Goal: Task Accomplishment & Management: Use online tool/utility

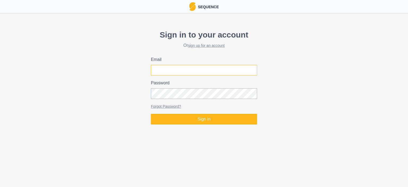
click at [198, 71] on input "Email" at bounding box center [204, 70] width 106 height 11
type input "[EMAIL_ADDRESS][PERSON_NAME][DOMAIN_NAME]"
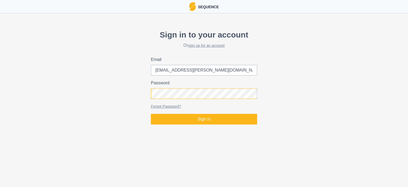
click at [151, 114] on button "Sign in" at bounding box center [204, 119] width 106 height 11
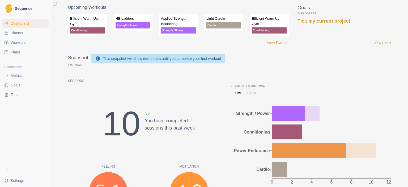
click at [15, 31] on span "Planner" at bounding box center [17, 32] width 13 height 5
select select "month"
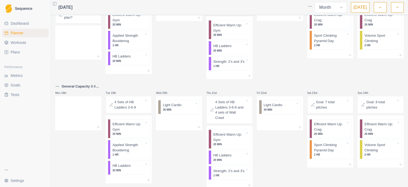
scroll to position [110, 0]
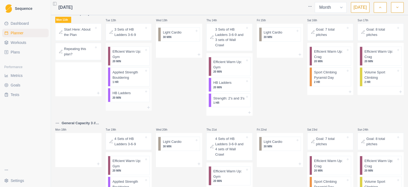
click at [130, 75] on p "Applied Strength Bouldering" at bounding box center [128, 75] width 32 height 10
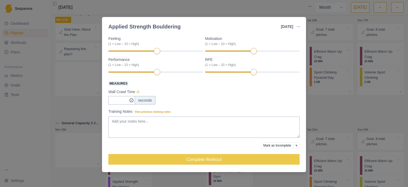
scroll to position [0, 0]
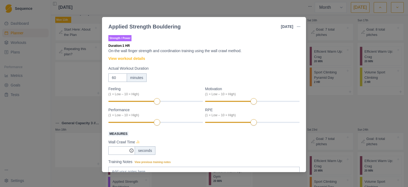
click at [136, 141] on icon at bounding box center [137, 142] width 5 height 5
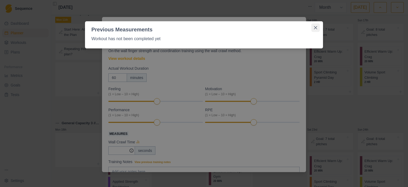
click at [317, 30] on button "Close" at bounding box center [316, 27] width 9 height 9
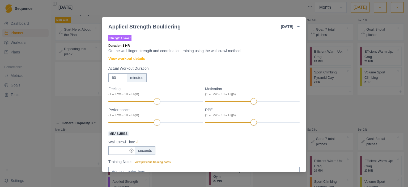
click at [235, 7] on div "Applied Strength Bouldering [DATE] Link To Goal View Workout Metrics Edit Origi…" at bounding box center [204, 93] width 408 height 187
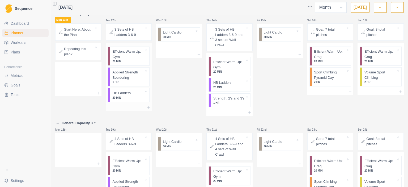
click at [126, 78] on p "Applied Strength Bouldering" at bounding box center [128, 75] width 32 height 10
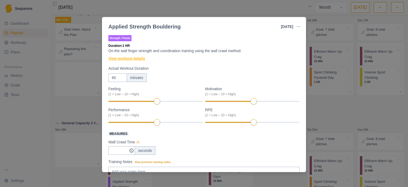
click at [133, 58] on link "View workout details" at bounding box center [126, 59] width 37 height 6
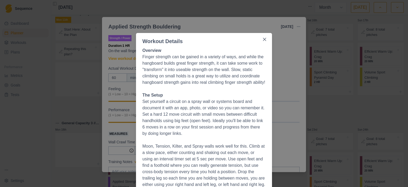
click at [218, 143] on p at bounding box center [203, 140] width 123 height 6
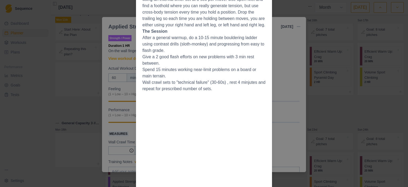
scroll to position [170, 0]
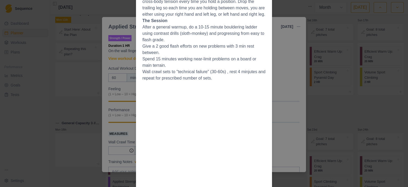
click at [213, 56] on li "Give a 2 good flash efforts on new problems with 3 min rest between." at bounding box center [203, 49] width 123 height 13
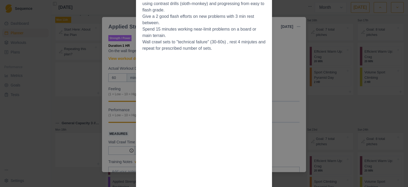
scroll to position [36, 0]
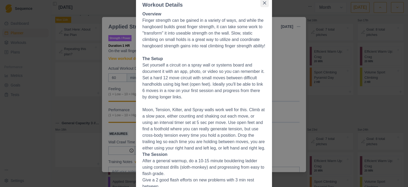
click at [264, 2] on icon "Close" at bounding box center [264, 2] width 3 height 3
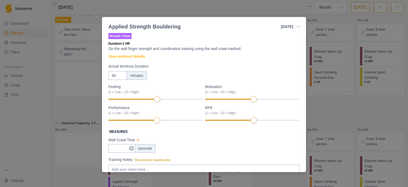
scroll to position [0, 0]
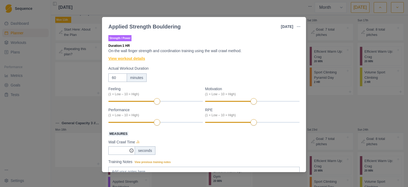
click at [132, 60] on link "View workout details" at bounding box center [126, 59] width 37 height 6
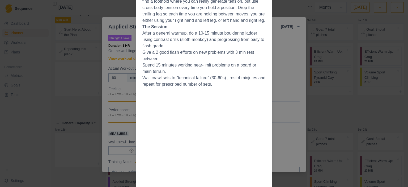
scroll to position [163, 0]
click at [79, 86] on div "Workout Details Overview Finger strength can be gained in a variety of ways, an…" at bounding box center [204, 93] width 408 height 187
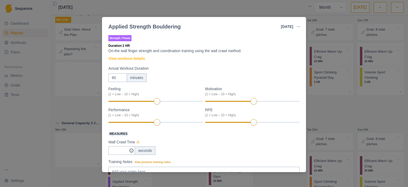
click at [86, 78] on div "Applied Strength Bouldering [DATE] Link To Goal View Workout Metrics Edit Origi…" at bounding box center [204, 93] width 408 height 187
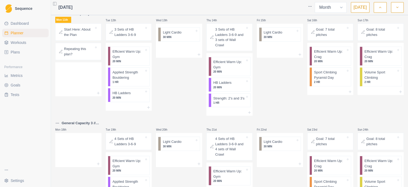
click at [17, 95] on span "Tests" at bounding box center [15, 94] width 9 height 5
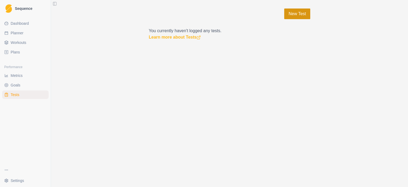
click at [306, 16] on link "New Test" at bounding box center [297, 14] width 26 height 11
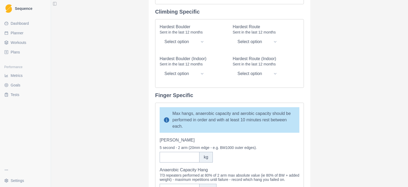
scroll to position [69, 0]
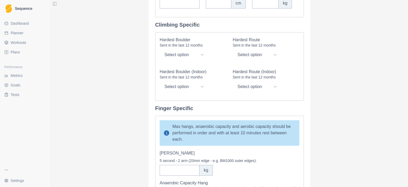
click at [23, 21] on span "Dashboard" at bounding box center [20, 23] width 18 height 5
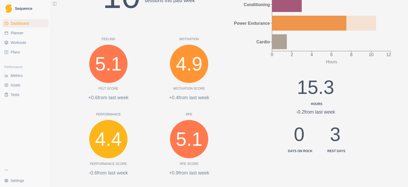
scroll to position [129, 0]
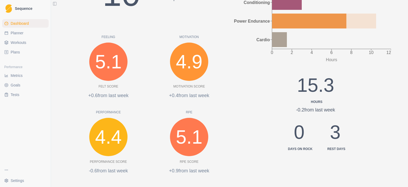
click at [313, 184] on div "Session Breakdown time total 0 2 4 6 8 10 12 Hours Strength / Power Conditionin…" at bounding box center [311, 67] width 162 height 236
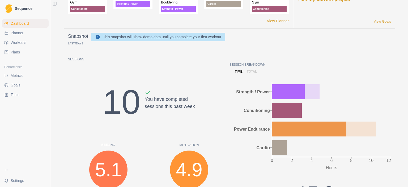
scroll to position [0, 0]
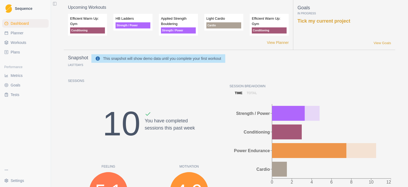
click at [21, 36] on link "Planner" at bounding box center [25, 33] width 47 height 9
select select "month"
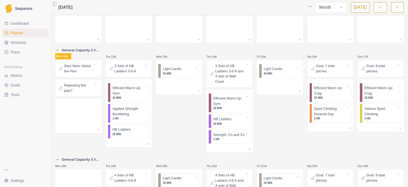
scroll to position [78, 0]
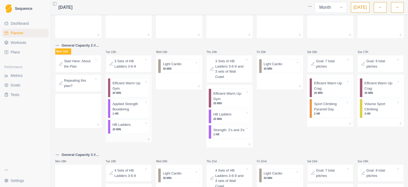
click at [130, 106] on p "Applied Strength Bouldering" at bounding box center [128, 106] width 32 height 10
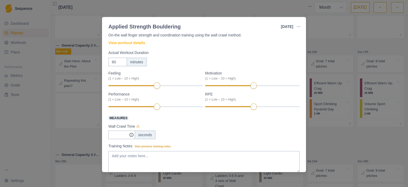
scroll to position [0, 0]
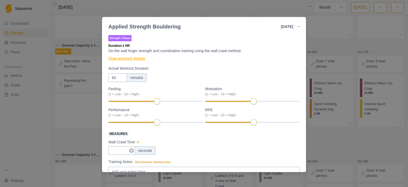
click at [114, 58] on link "View workout details" at bounding box center [126, 59] width 37 height 6
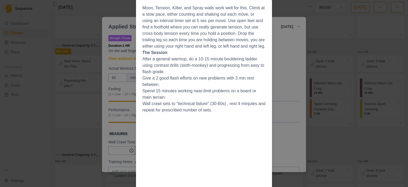
scroll to position [136, 0]
